Goal: Information Seeking & Learning: Learn about a topic

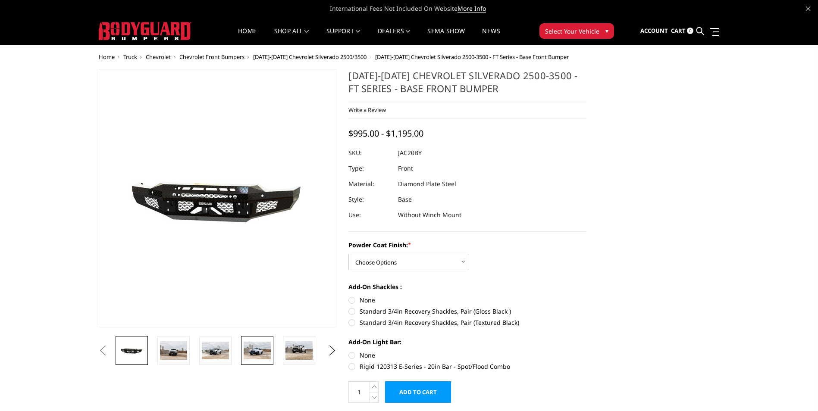
click at [258, 354] on img at bounding box center [257, 351] width 27 height 18
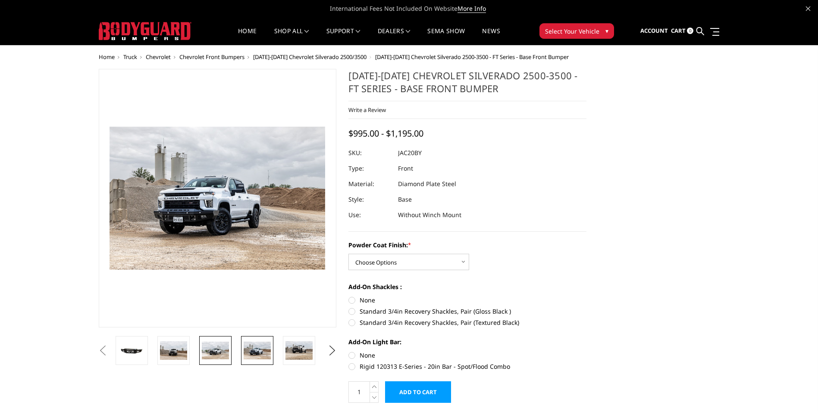
click at [218, 346] on img at bounding box center [215, 351] width 27 height 18
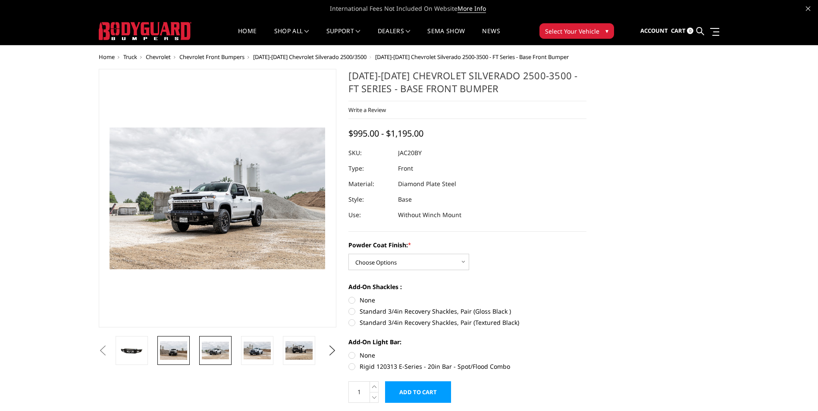
click at [189, 345] on link at bounding box center [173, 350] width 32 height 29
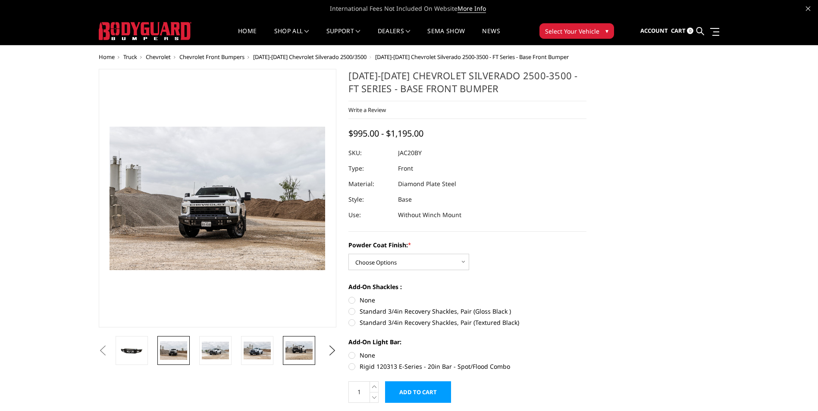
click at [289, 351] on img at bounding box center [298, 351] width 27 height 18
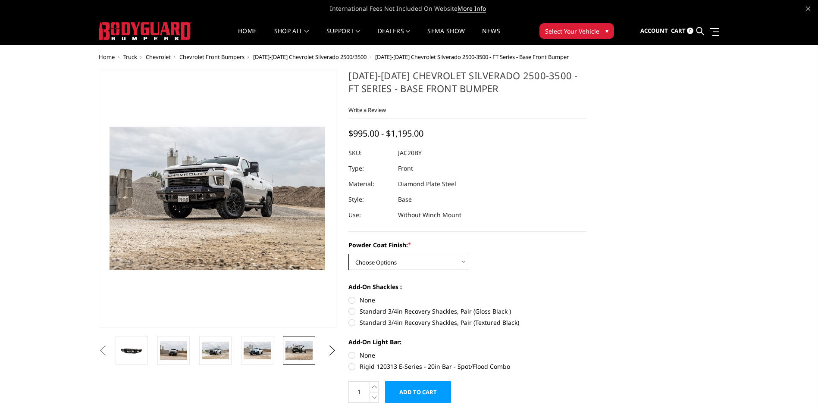
click at [409, 263] on select "Choose Options Bare Metal Gloss Black Powder Coat Textured Black Powder Coat" at bounding box center [408, 262] width 121 height 16
select select "3364"
click at [348, 254] on select "Choose Options Bare Metal Gloss Black Powder Coat Textured Black Powder Coat" at bounding box center [408, 262] width 121 height 16
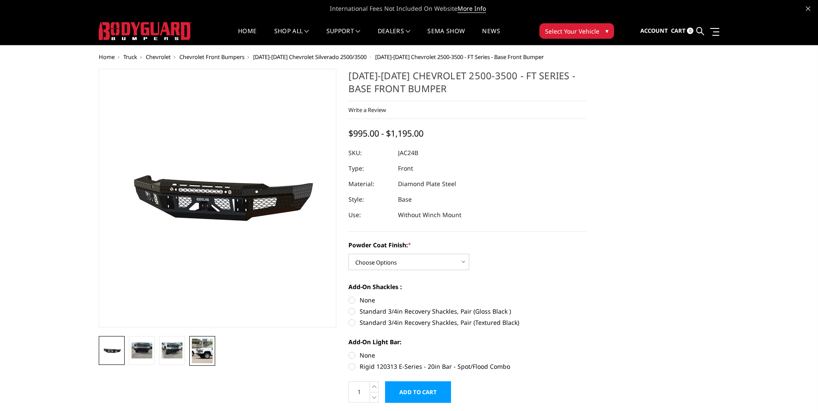
click at [201, 354] on img at bounding box center [202, 351] width 21 height 25
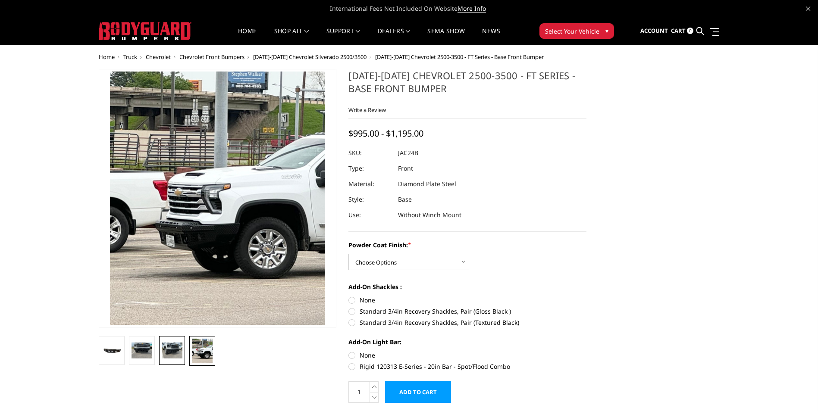
click at [166, 349] on img at bounding box center [172, 351] width 21 height 16
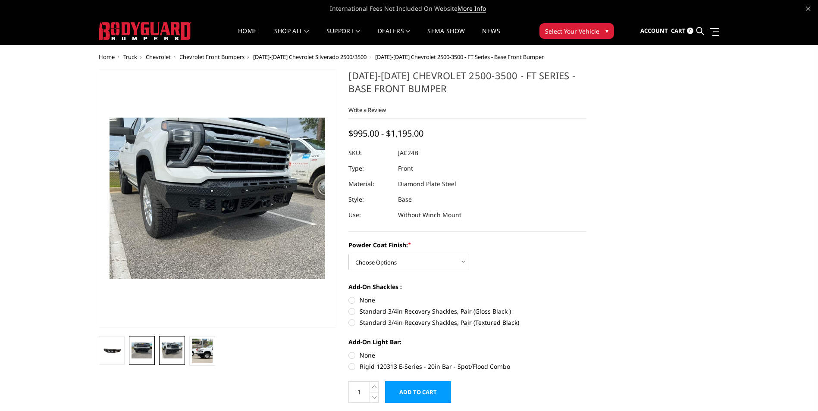
click at [138, 343] on img at bounding box center [142, 351] width 21 height 16
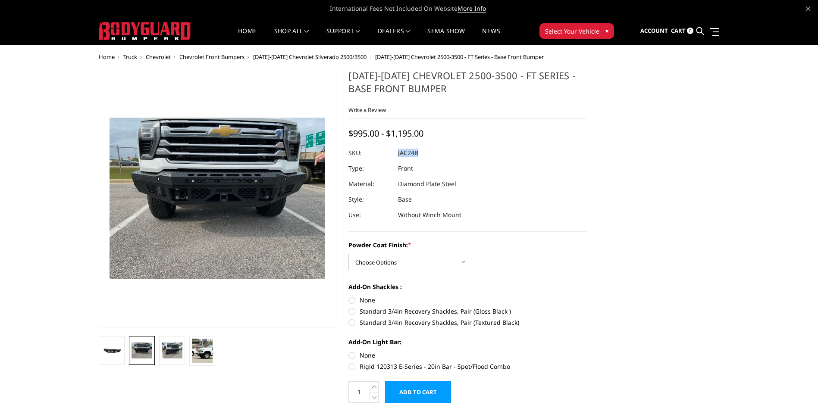
drag, startPoint x: 398, startPoint y: 153, endPoint x: 420, endPoint y: 147, distance: 21.9
click at [420, 147] on dl "SKU: JAC24B UPC: Type: Front Material: Diamond Plate Steel Style: Base Use: Wit…" at bounding box center [467, 184] width 238 height 78
click at [347, 154] on section "[DATE]-[DATE] Chevrolet 2500-3500 - FT Series - Base Front Bumper Write a Revie…" at bounding box center [467, 240] width 250 height 343
drag, startPoint x: 348, startPoint y: 154, endPoint x: 354, endPoint y: 151, distance: 7.2
click at [354, 151] on section "[DATE]-[DATE] Chevrolet 2500-3500 - FT Series - Base Front Bumper Write a Revie…" at bounding box center [467, 240] width 250 height 343
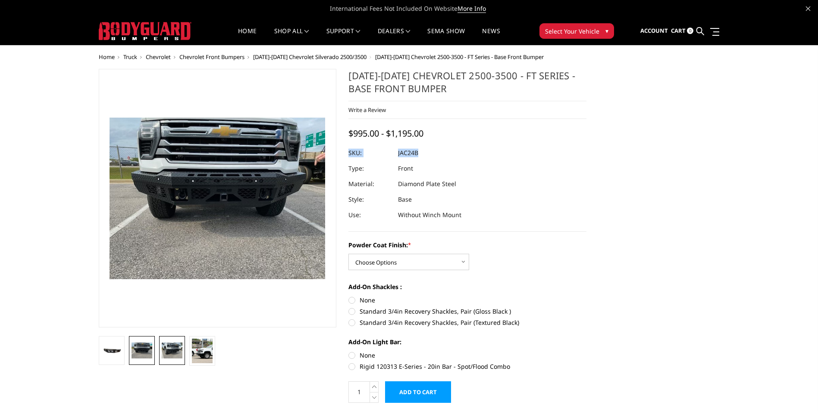
click at [177, 349] on img at bounding box center [172, 351] width 21 height 16
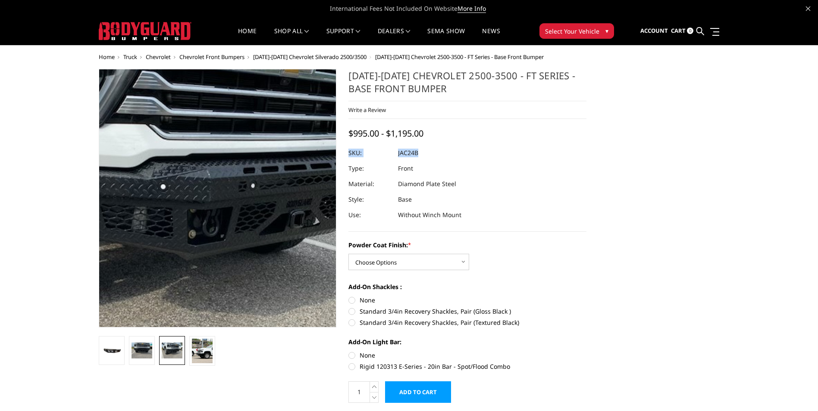
click at [249, 186] on img at bounding box center [177, 206] width 552 height 414
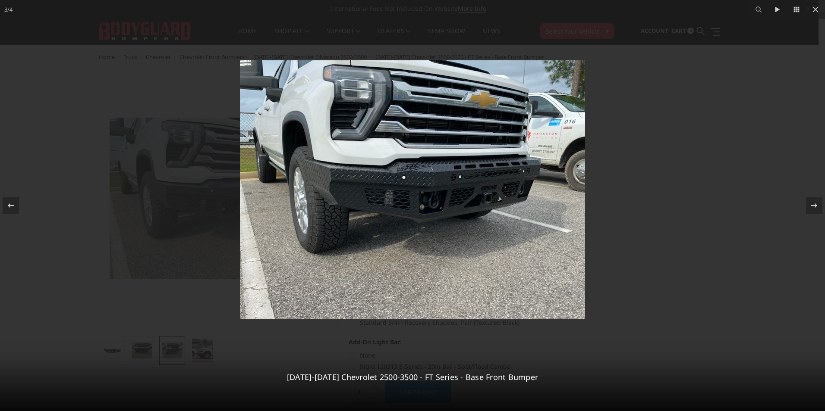
click at [385, 183] on img at bounding box center [412, 189] width 345 height 259
click at [398, 180] on img at bounding box center [412, 189] width 345 height 259
click at [816, 10] on icon at bounding box center [815, 9] width 6 height 6
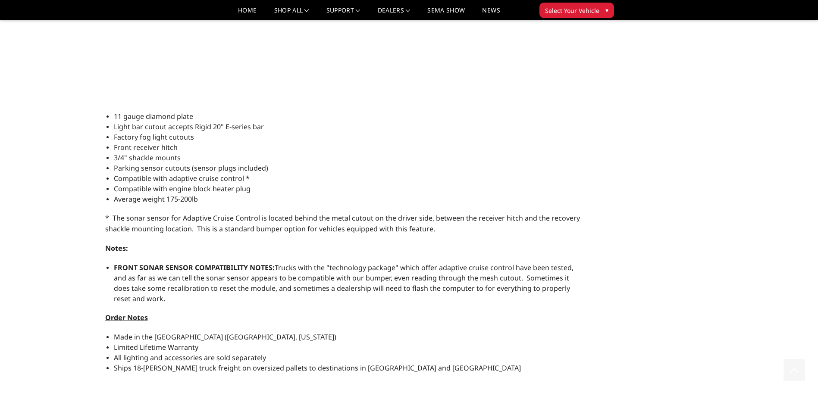
scroll to position [819, 0]
